Goal: Information Seeking & Learning: Check status

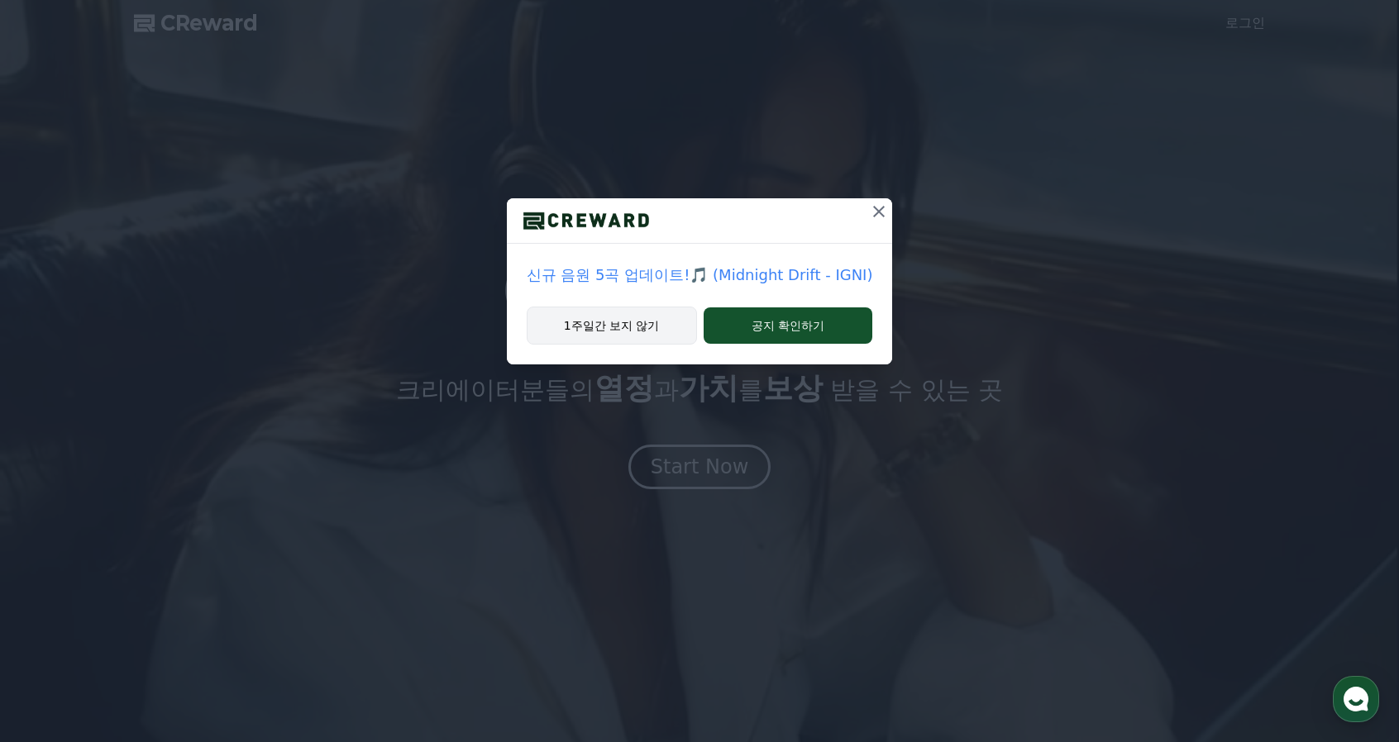
click at [653, 323] on button "1주일간 보지 않기" at bounding box center [612, 326] width 170 height 38
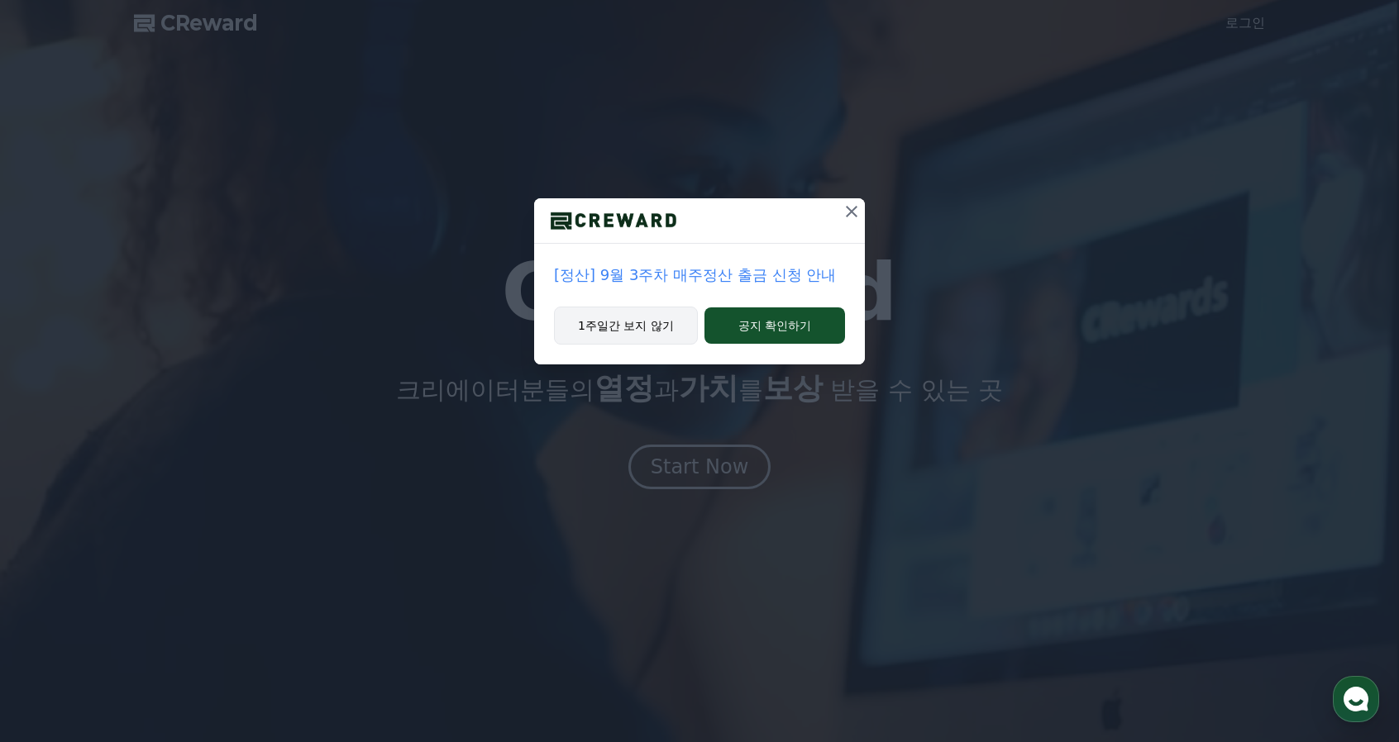
click at [652, 325] on button "1주일간 보지 않기" at bounding box center [626, 326] width 144 height 38
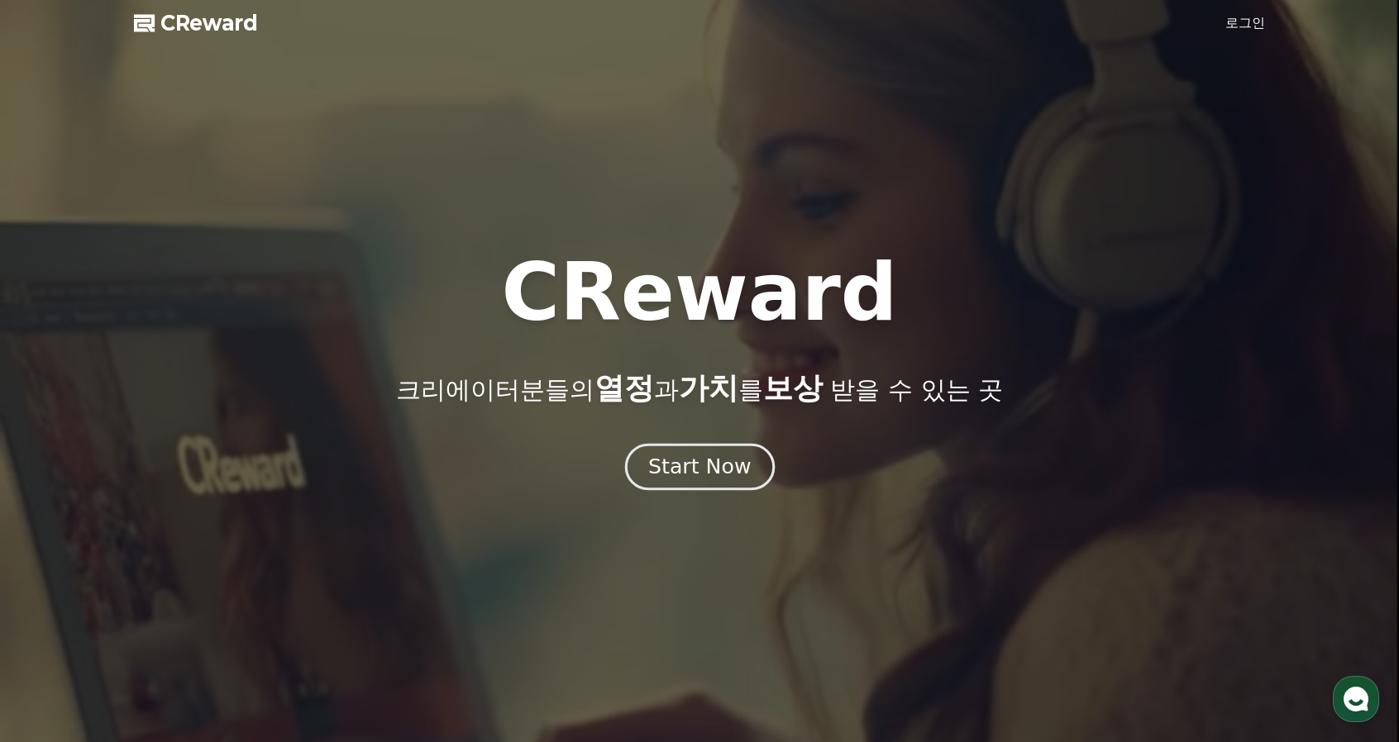
click at [677, 474] on div "Start Now" at bounding box center [699, 467] width 103 height 28
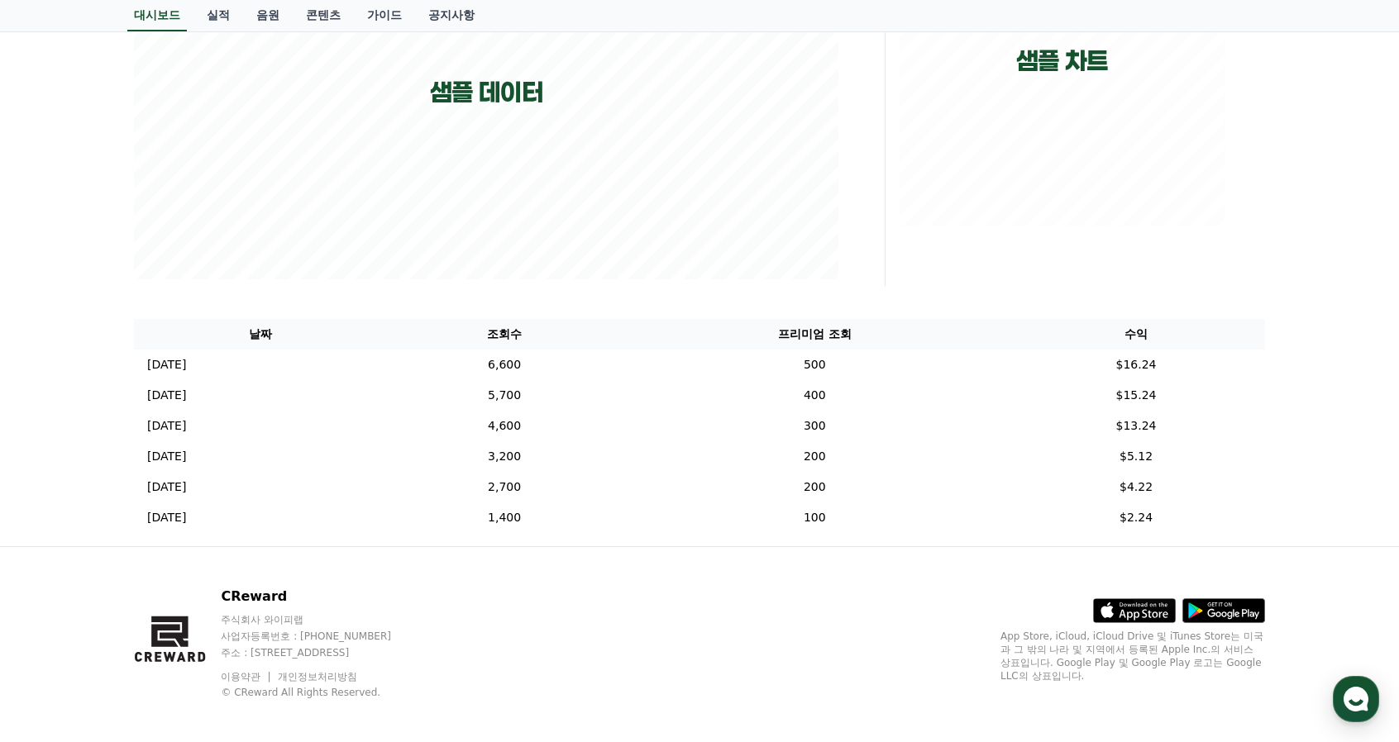
scroll to position [347, 0]
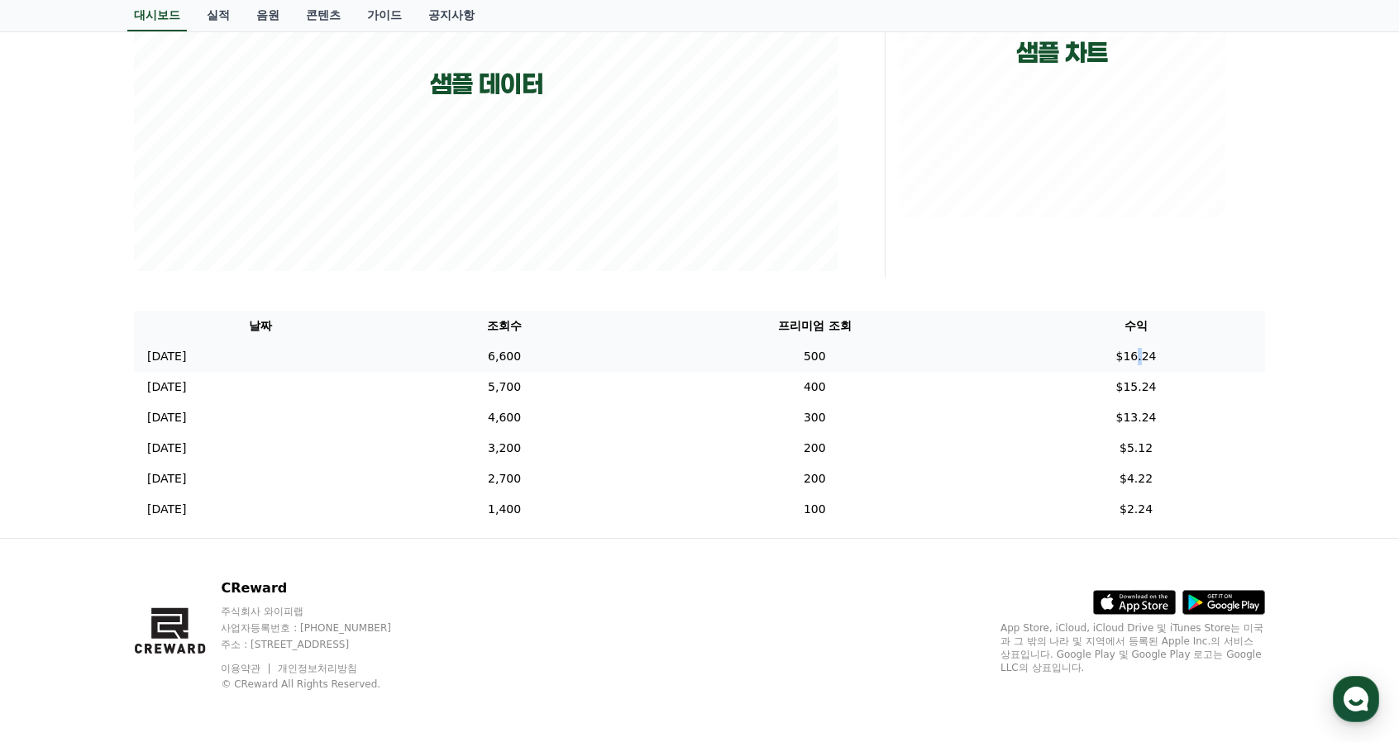
click at [1155, 357] on td "$16.24" at bounding box center [1136, 356] width 258 height 31
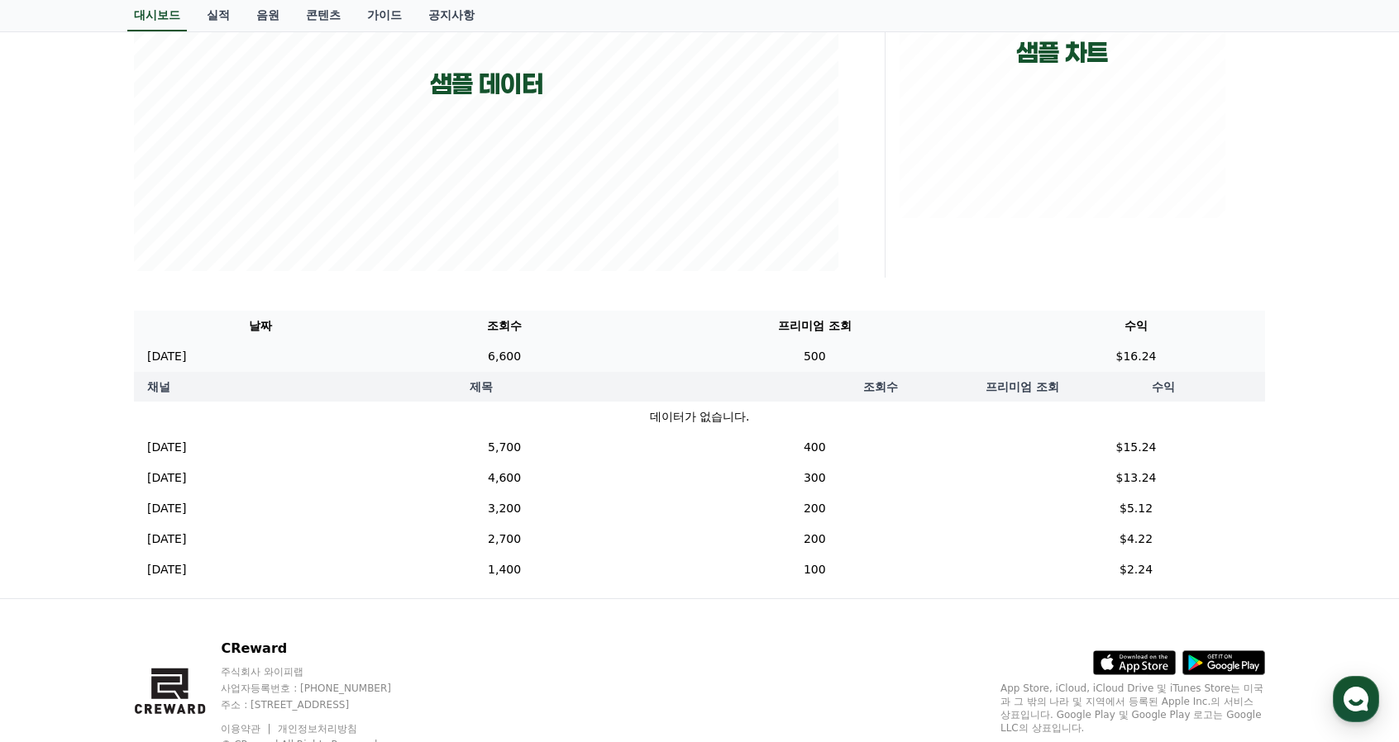
click at [1152, 356] on td "$16.24" at bounding box center [1136, 356] width 258 height 31
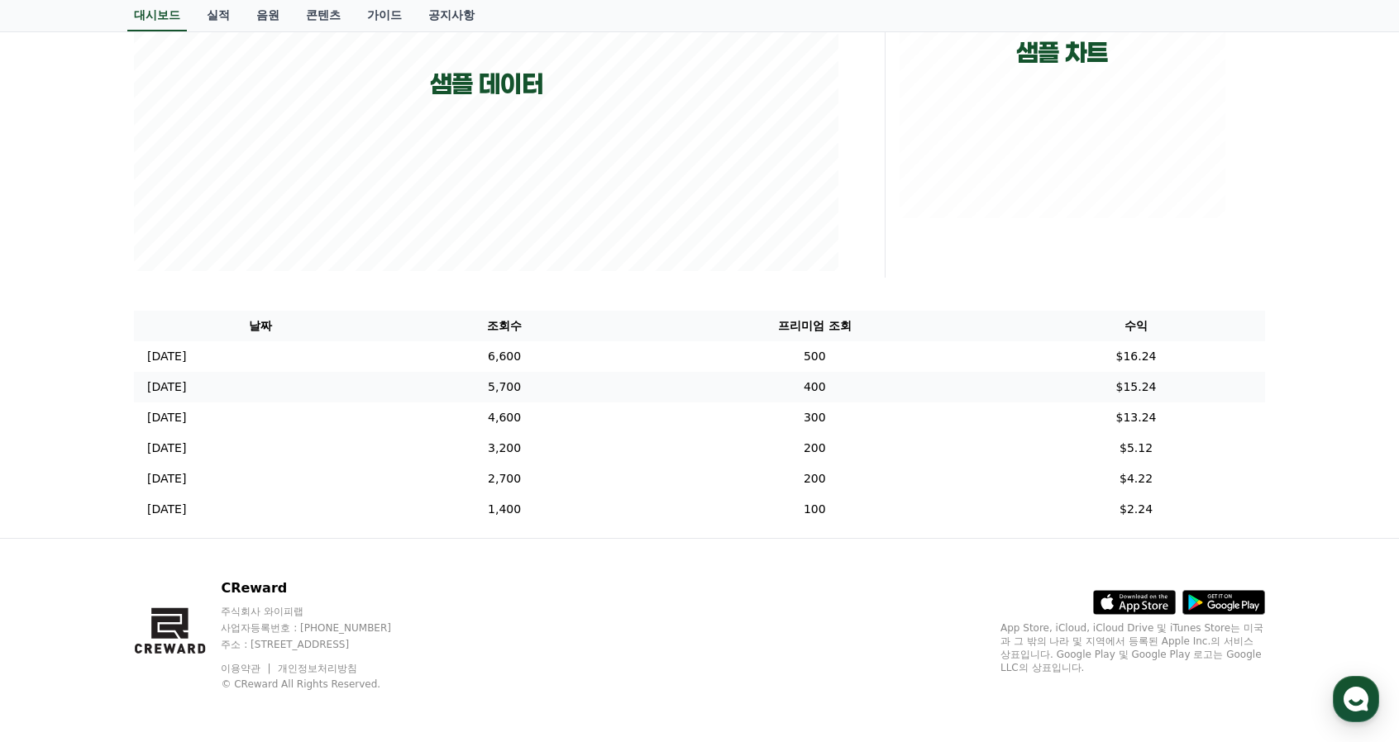
click at [1152, 376] on td "$15.24" at bounding box center [1136, 387] width 258 height 31
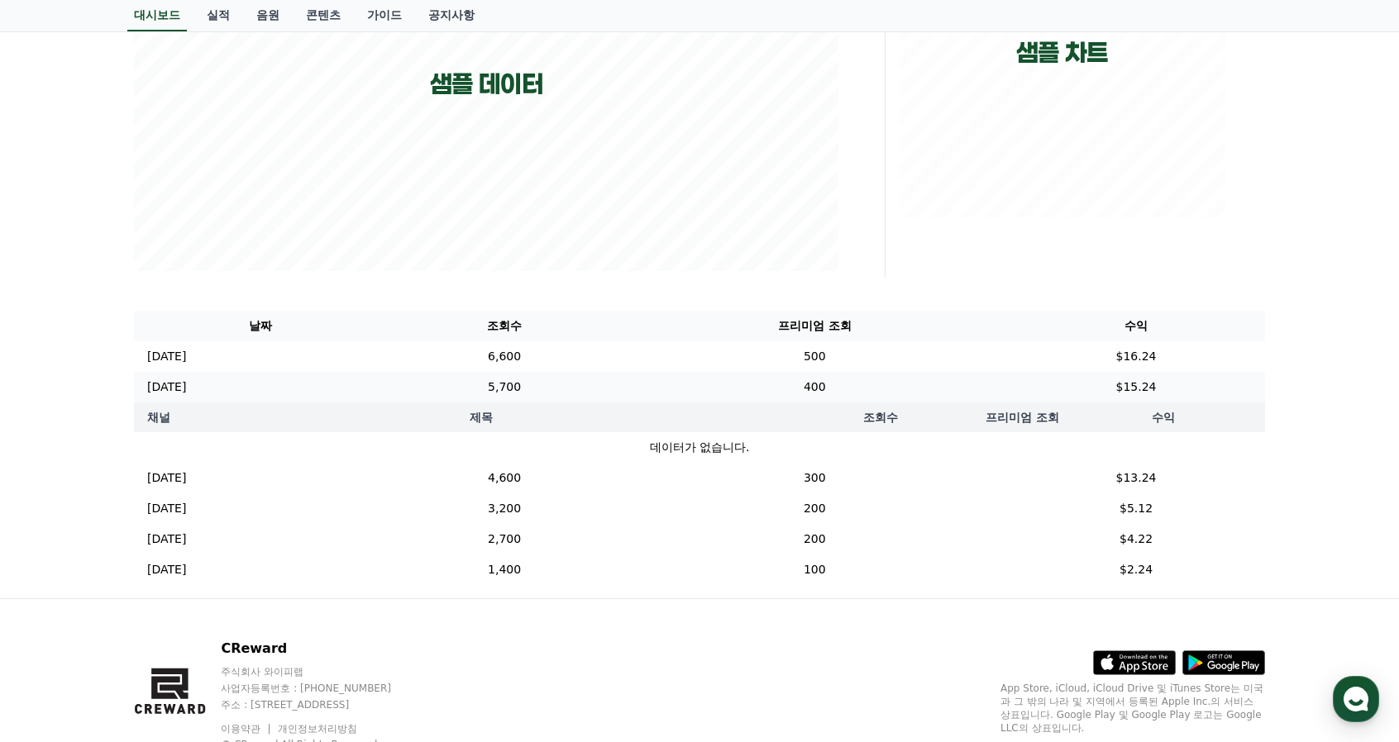
click at [1152, 376] on td "$15.24" at bounding box center [1136, 387] width 258 height 31
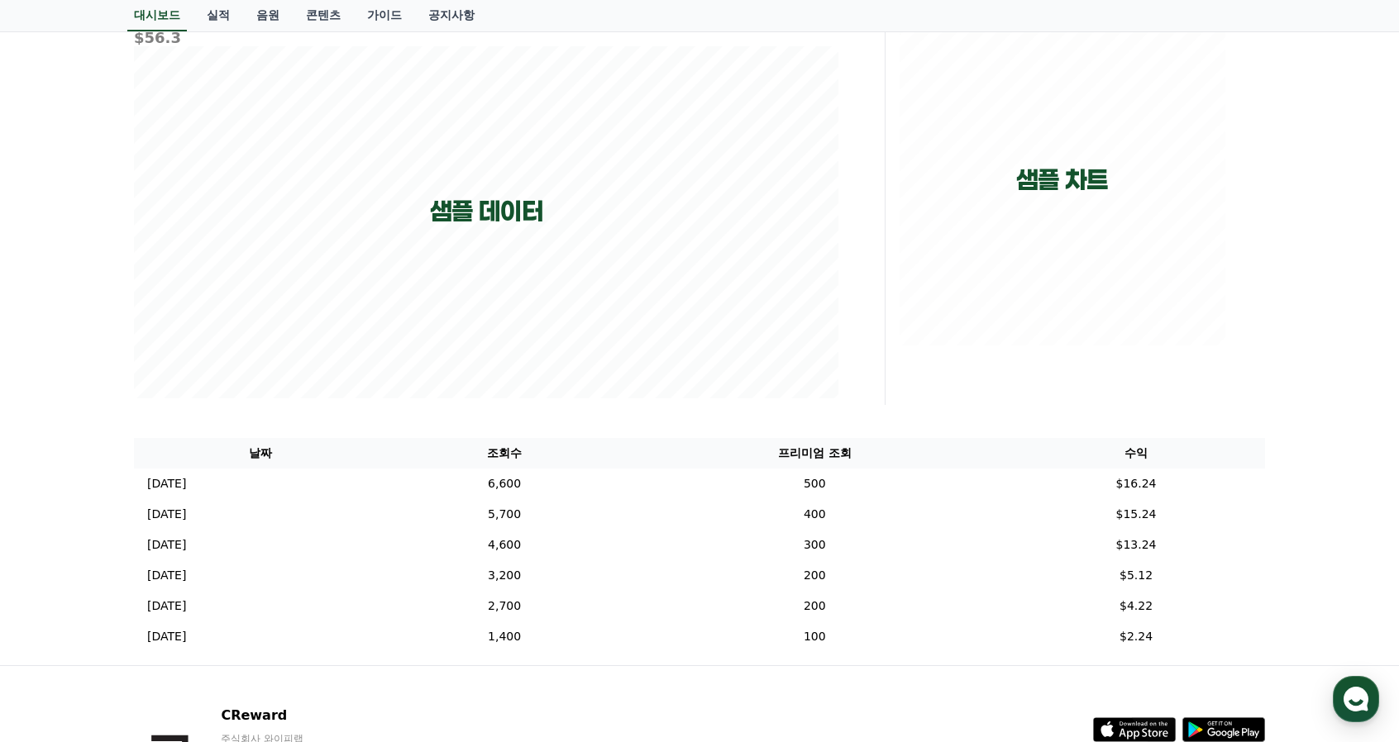
scroll to position [0, 0]
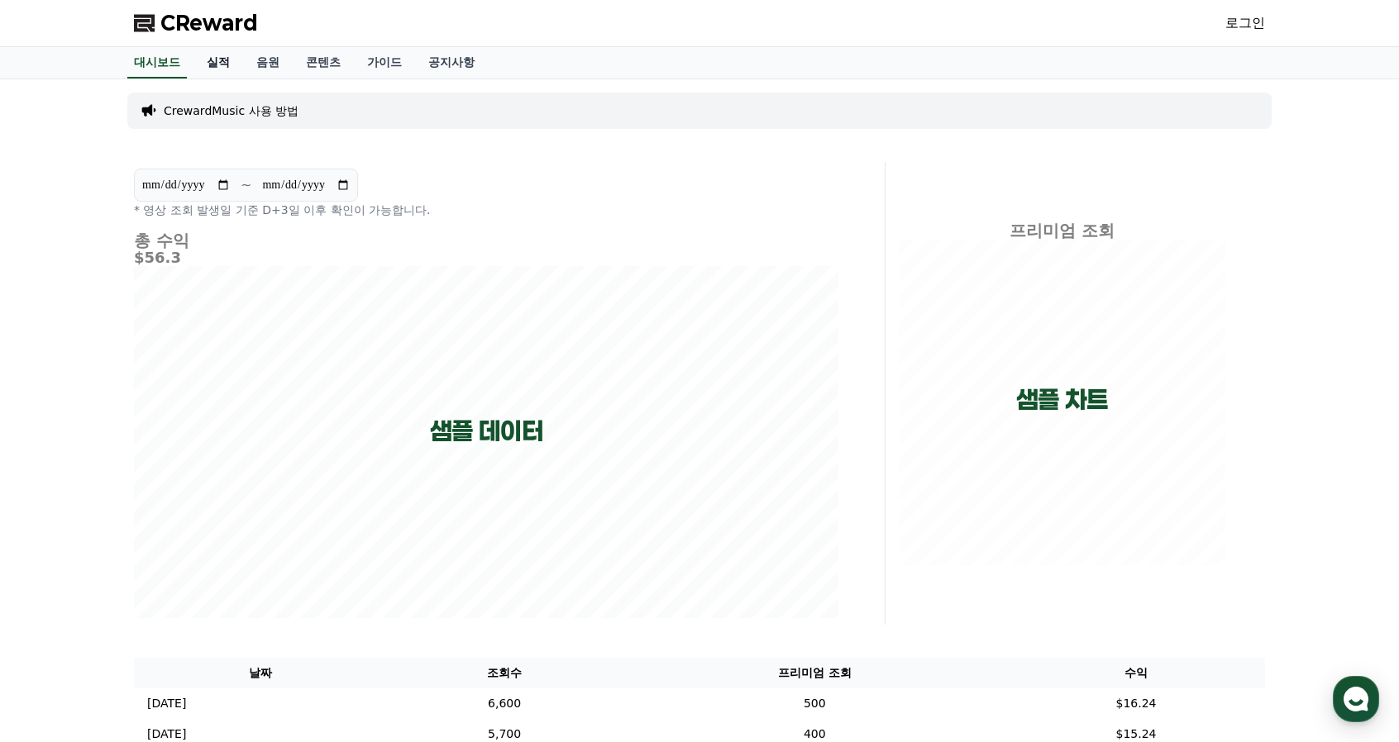
click at [214, 67] on link "실적" at bounding box center [218, 62] width 50 height 31
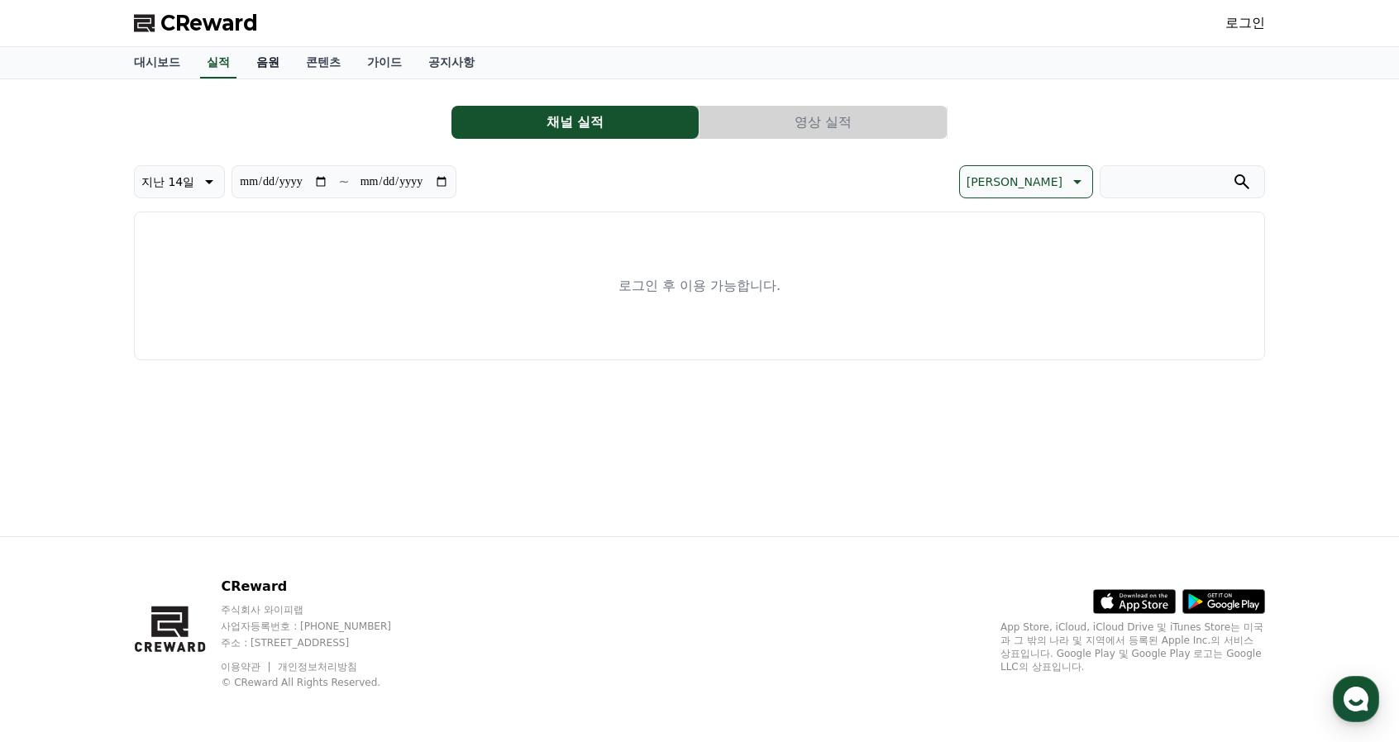
click at [268, 65] on link "음원" at bounding box center [268, 62] width 50 height 31
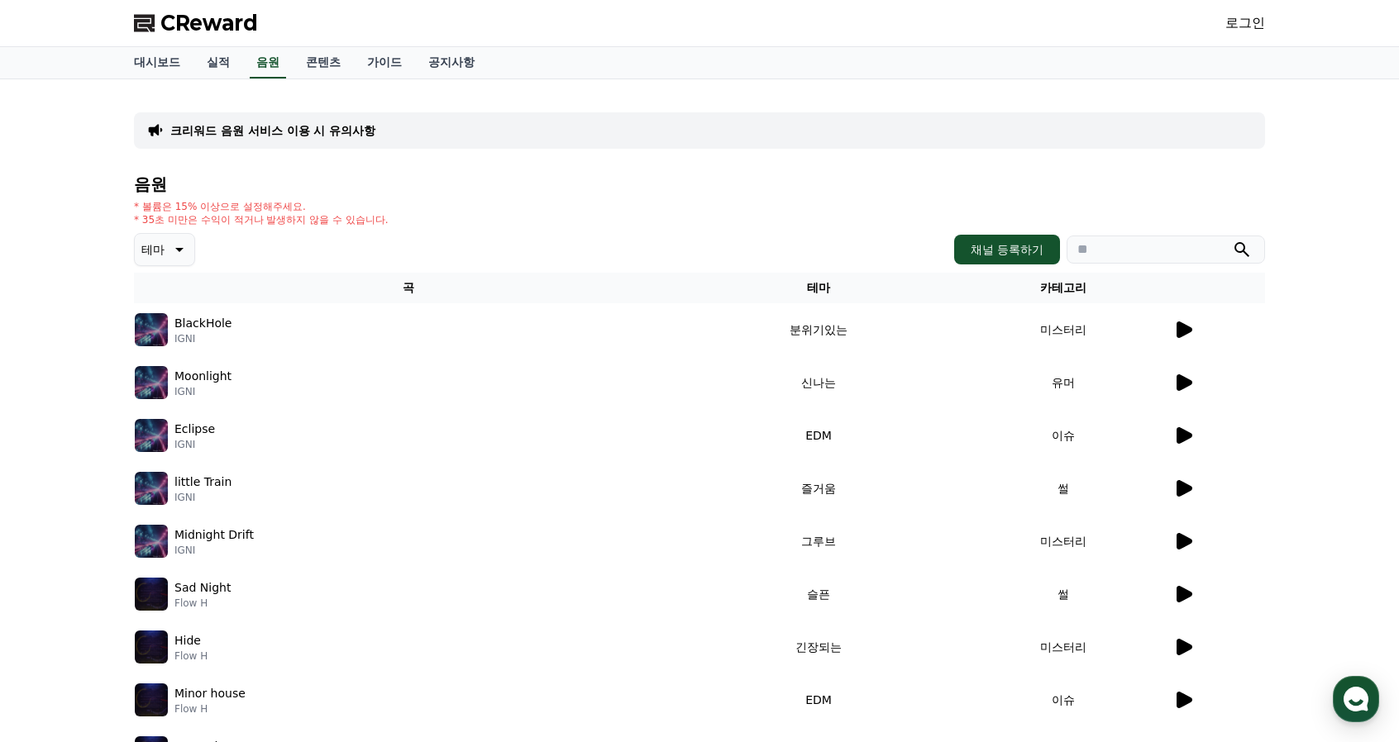
click at [1188, 327] on icon at bounding box center [1184, 330] width 16 height 17
